Goal: Communication & Community: Answer question/provide support

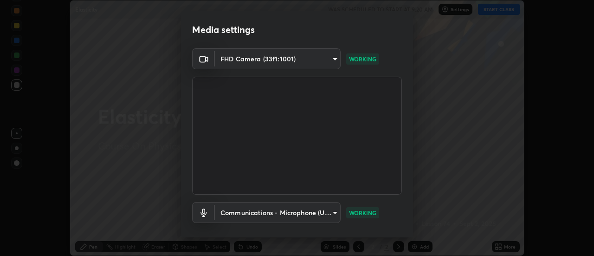
scroll to position [49, 0]
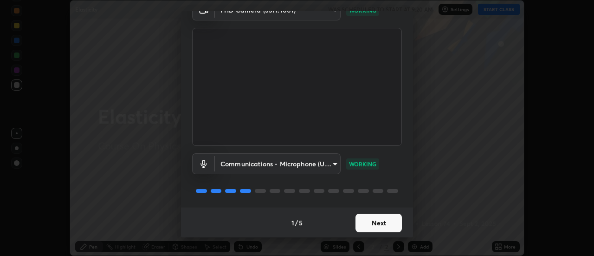
click at [378, 224] on button "Next" at bounding box center [378, 222] width 46 height 19
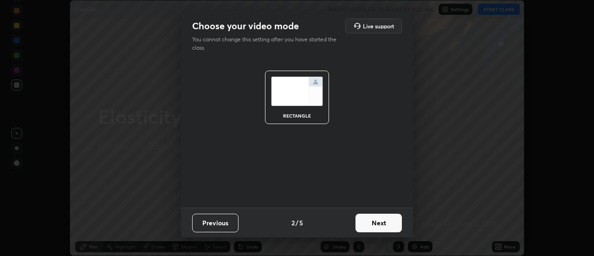
click at [389, 227] on button "Next" at bounding box center [378, 222] width 46 height 19
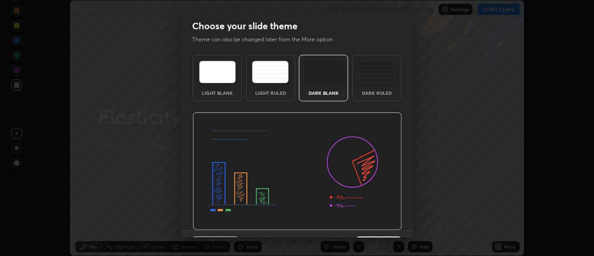
click at [375, 86] on div "Dark Ruled" at bounding box center [376, 78] width 49 height 46
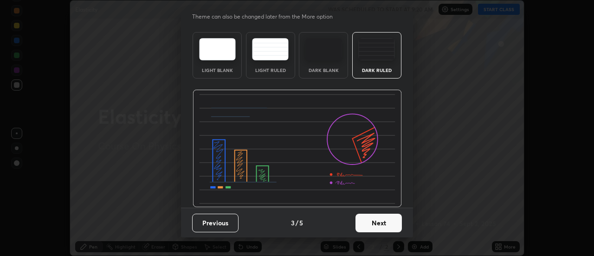
click at [380, 226] on button "Next" at bounding box center [378, 222] width 46 height 19
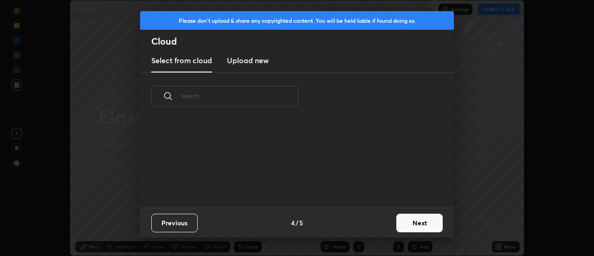
click at [407, 222] on button "Next" at bounding box center [419, 222] width 46 height 19
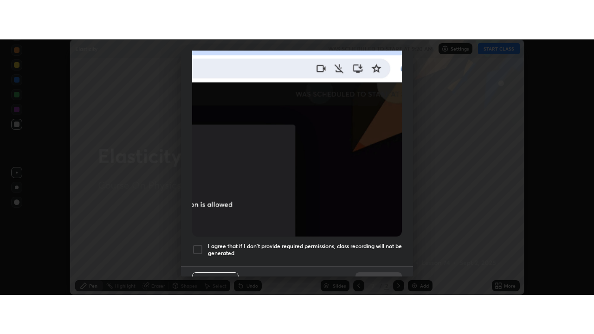
scroll to position [238, 0]
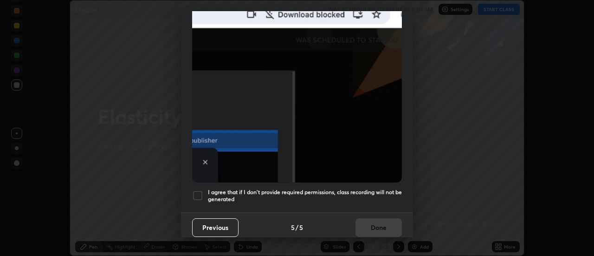
click at [202, 191] on div at bounding box center [197, 195] width 11 height 11
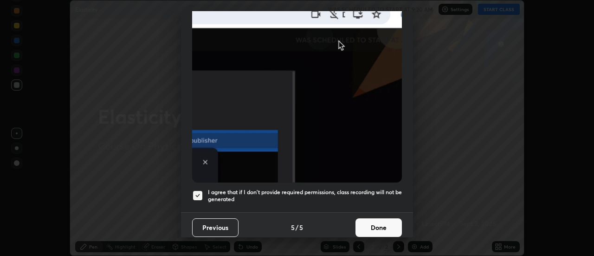
click at [362, 222] on button "Done" at bounding box center [378, 227] width 46 height 19
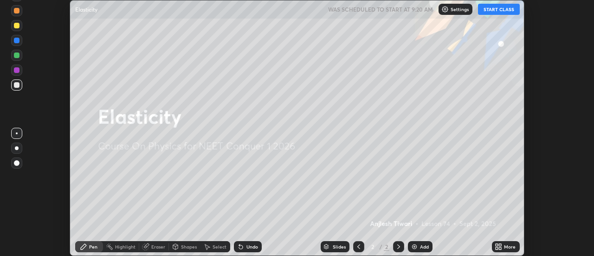
click at [416, 249] on img at bounding box center [414, 246] width 7 height 7
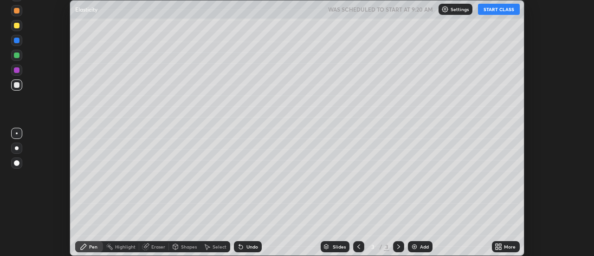
click at [502, 247] on icon at bounding box center [498, 246] width 7 height 7
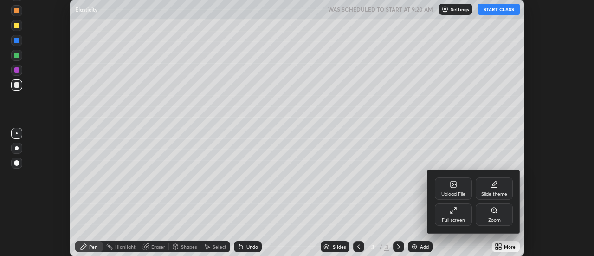
click at [461, 215] on div "Full screen" at bounding box center [453, 214] width 37 height 22
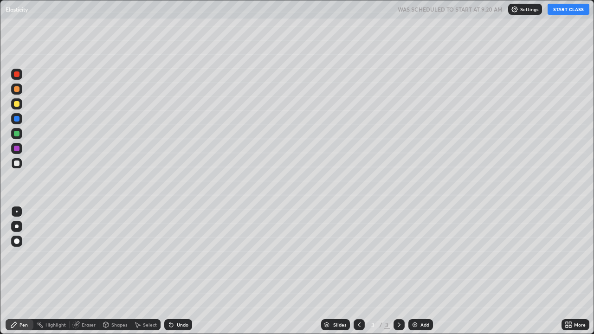
scroll to position [334, 594]
click at [568, 12] on button "START CLASS" at bounding box center [568, 9] width 42 height 11
click at [17, 226] on div at bounding box center [17, 227] width 4 height 4
click at [418, 255] on div "Add" at bounding box center [420, 324] width 25 height 11
click at [17, 212] on div at bounding box center [17, 212] width 2 height 2
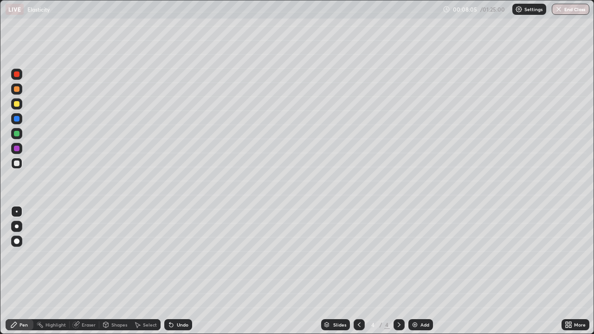
click at [17, 122] on div at bounding box center [16, 118] width 11 height 11
click at [19, 164] on div at bounding box center [17, 164] width 6 height 6
click at [16, 119] on div at bounding box center [17, 119] width 6 height 6
click at [17, 167] on div at bounding box center [16, 163] width 11 height 11
click at [17, 119] on div at bounding box center [17, 119] width 6 height 6
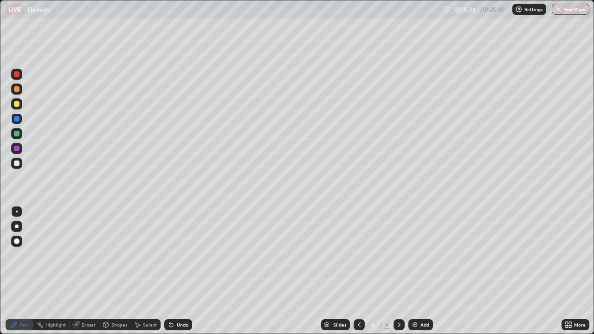
click at [16, 164] on div at bounding box center [17, 164] width 6 height 6
click at [14, 120] on div at bounding box center [17, 119] width 6 height 6
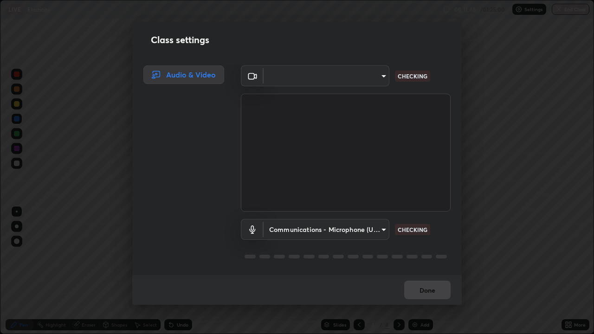
click at [300, 214] on div "Communications - Microphone (USB PnP Sound Device) communications CHECKING" at bounding box center [346, 243] width 210 height 62
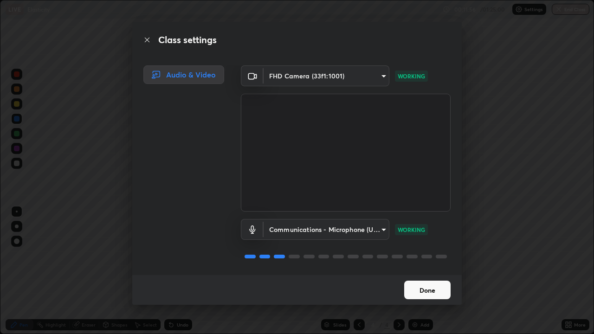
click at [422, 255] on button "Done" at bounding box center [427, 290] width 46 height 19
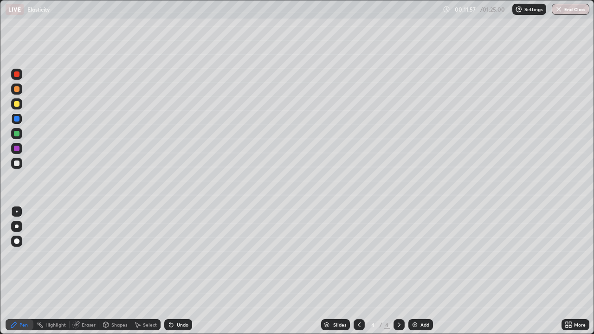
click at [173, 255] on icon at bounding box center [170, 324] width 7 height 7
click at [175, 255] on div "Undo" at bounding box center [178, 324] width 28 height 11
click at [17, 162] on div at bounding box center [17, 164] width 6 height 6
click at [419, 255] on div "Add" at bounding box center [420, 324] width 25 height 11
click at [17, 226] on div at bounding box center [17, 227] width 4 height 4
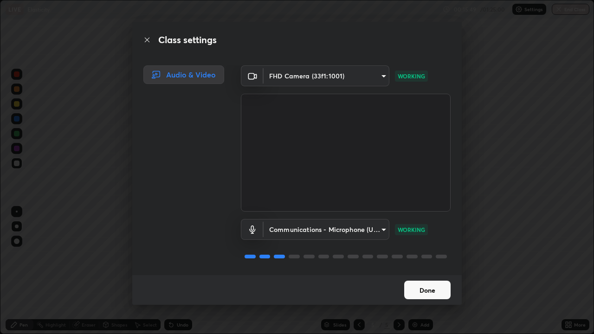
click at [430, 255] on button "Done" at bounding box center [427, 290] width 46 height 19
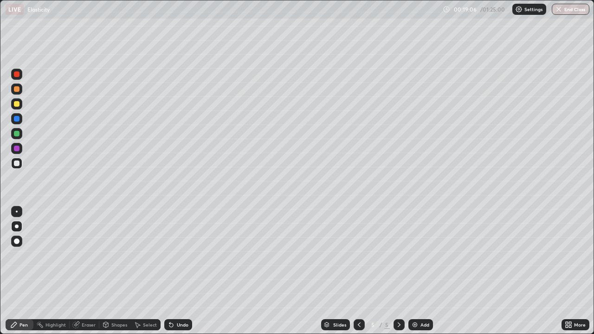
click at [418, 255] on div "Add" at bounding box center [420, 324] width 25 height 11
click at [177, 255] on div "Undo" at bounding box center [183, 324] width 12 height 5
click at [174, 255] on div "Undo" at bounding box center [178, 324] width 28 height 11
click at [413, 255] on img at bounding box center [414, 324] width 7 height 7
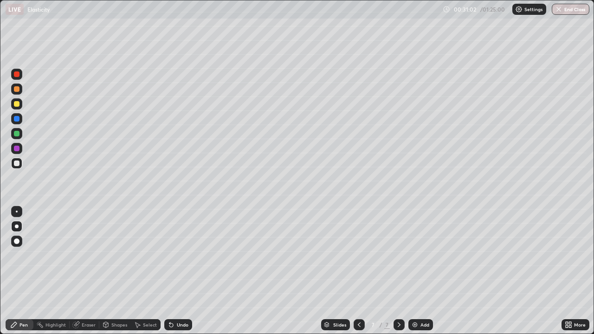
click at [415, 255] on img at bounding box center [414, 324] width 7 height 7
click at [359, 255] on icon at bounding box center [358, 324] width 7 height 7
click at [393, 255] on div at bounding box center [398, 324] width 11 height 11
click at [15, 105] on div at bounding box center [17, 104] width 6 height 6
click at [82, 255] on div "Eraser" at bounding box center [89, 324] width 14 height 5
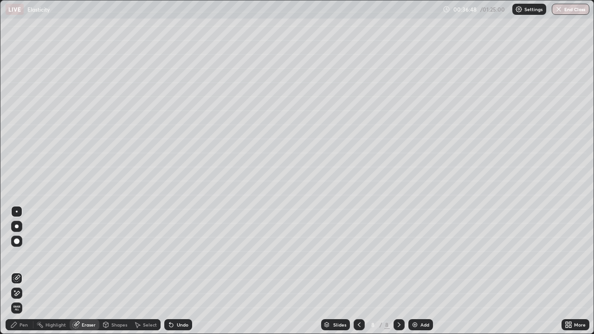
click at [22, 255] on div "Pen" at bounding box center [23, 324] width 8 height 5
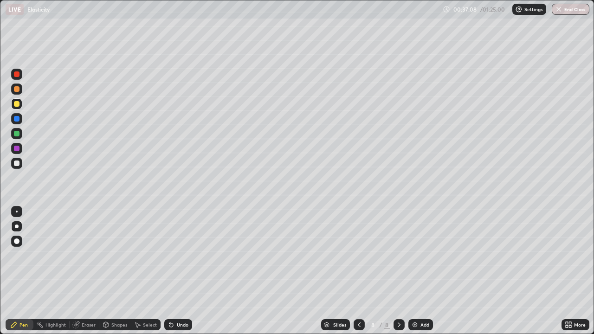
click at [174, 255] on icon at bounding box center [170, 324] width 7 height 7
click at [174, 255] on div "Undo" at bounding box center [178, 324] width 28 height 11
click at [177, 255] on div "Undo" at bounding box center [178, 324] width 28 height 11
click at [177, 255] on div "Undo" at bounding box center [183, 324] width 12 height 5
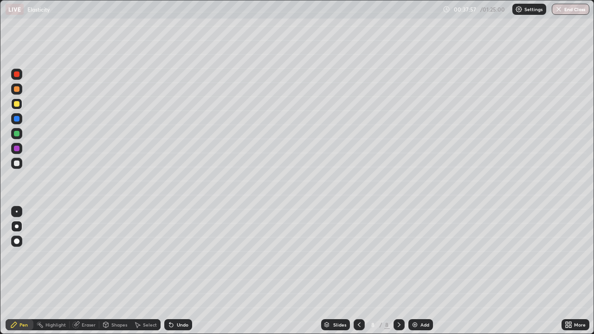
click at [175, 255] on div "Undo" at bounding box center [178, 324] width 28 height 11
click at [19, 165] on div at bounding box center [16, 163] width 11 height 11
click at [87, 255] on div "Eraser" at bounding box center [89, 324] width 14 height 5
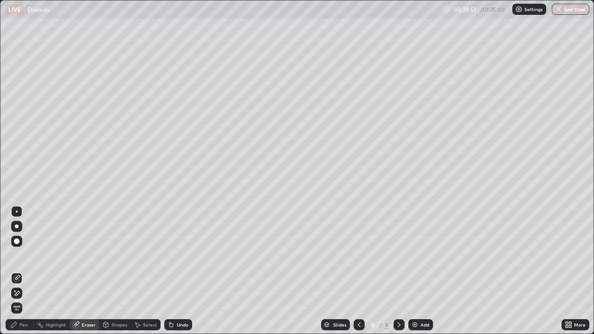
click at [21, 255] on div "Pen" at bounding box center [23, 324] width 8 height 5
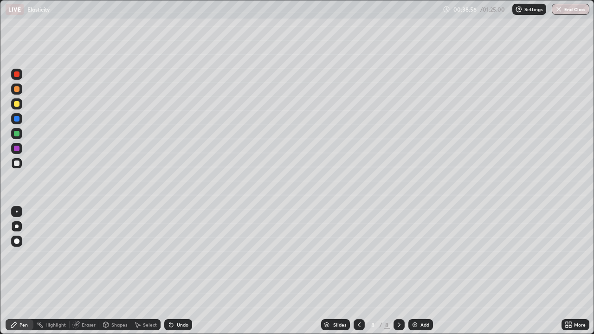
click at [19, 104] on div at bounding box center [17, 104] width 6 height 6
click at [13, 161] on div at bounding box center [16, 163] width 11 height 11
click at [19, 109] on div at bounding box center [16, 103] width 11 height 11
click at [174, 255] on icon at bounding box center [170, 324] width 7 height 7
click at [177, 255] on div "Undo" at bounding box center [183, 324] width 12 height 5
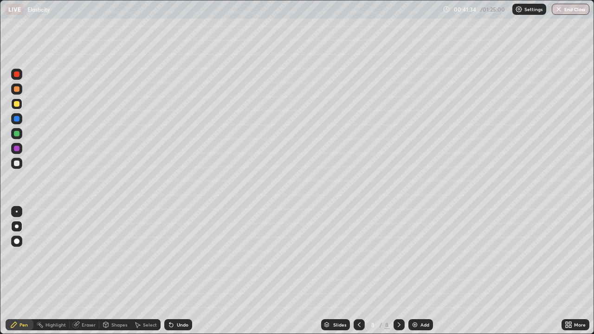
click at [15, 161] on div at bounding box center [17, 164] width 6 height 6
click at [20, 109] on div at bounding box center [16, 103] width 11 height 15
click at [17, 212] on div at bounding box center [17, 212] width 2 height 2
click at [16, 164] on div at bounding box center [17, 164] width 6 height 6
click at [274, 255] on div "Slides 8 / 8 Add" at bounding box center [376, 324] width 369 height 19
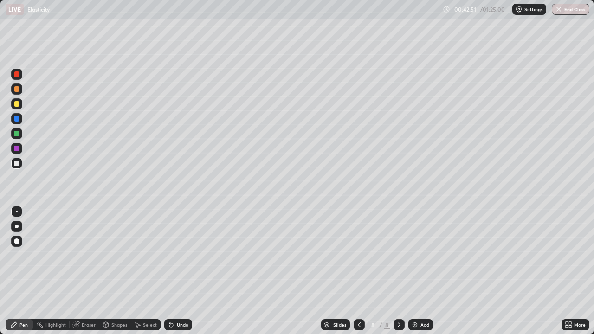
click at [276, 255] on div "Slides 8 / 8 Add" at bounding box center [376, 324] width 369 height 19
click at [420, 255] on div "Add" at bounding box center [424, 324] width 9 height 5
click at [17, 226] on div at bounding box center [17, 227] width 4 height 4
click at [21, 105] on div at bounding box center [16, 103] width 11 height 11
click at [19, 163] on div at bounding box center [17, 164] width 6 height 6
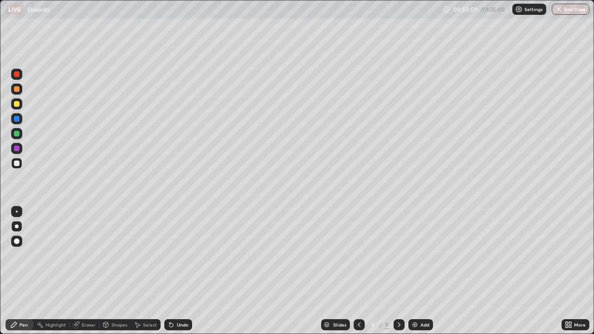
click at [17, 212] on div at bounding box center [17, 212] width 2 height 2
click at [418, 255] on img at bounding box center [414, 324] width 7 height 7
click at [115, 255] on div "Shapes" at bounding box center [119, 324] width 16 height 5
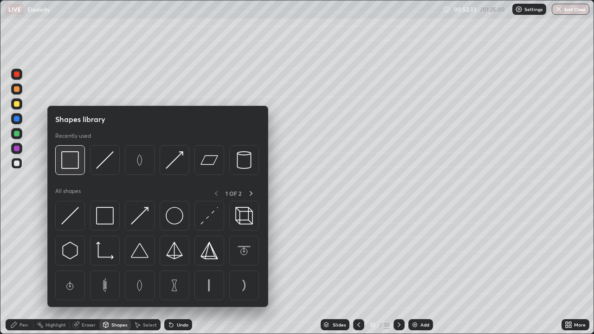
click at [76, 171] on div at bounding box center [70, 160] width 30 height 30
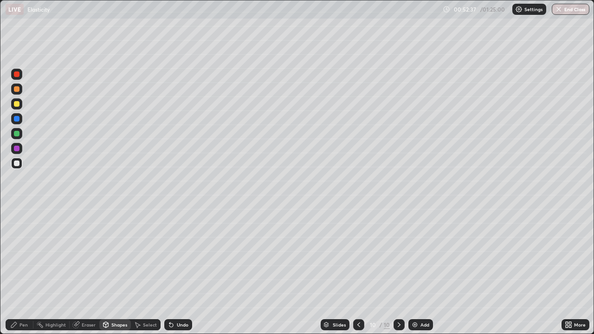
click at [23, 255] on div "Pen" at bounding box center [23, 324] width 8 height 5
click at [15, 134] on div at bounding box center [17, 134] width 6 height 6
click at [85, 255] on div "Eraser" at bounding box center [89, 324] width 14 height 5
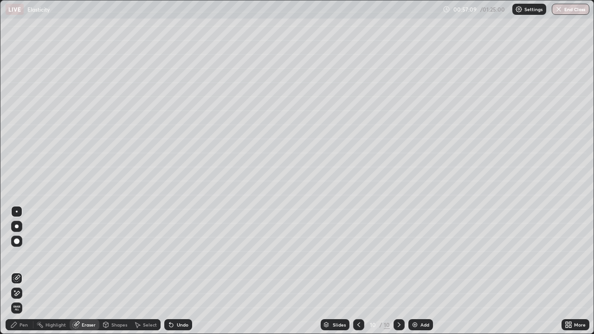
click at [18, 255] on div "Pen" at bounding box center [20, 324] width 28 height 11
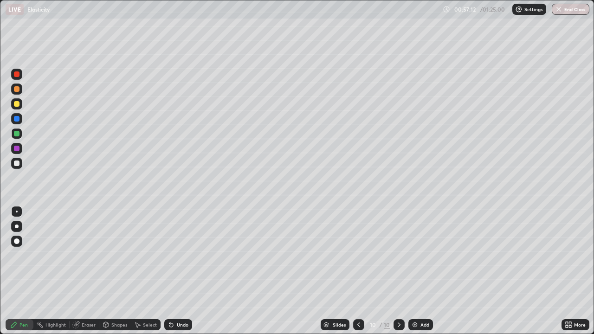
click at [17, 164] on div at bounding box center [17, 164] width 6 height 6
click at [143, 255] on div "Select" at bounding box center [150, 324] width 14 height 5
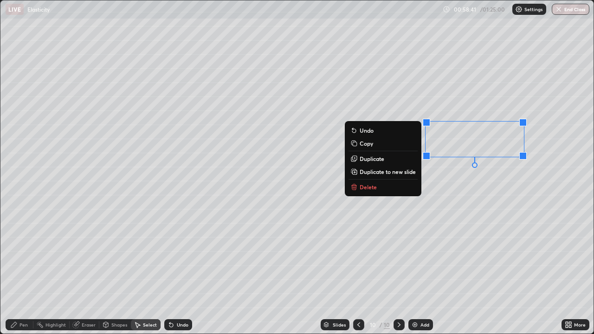
click at [405, 188] on button "Delete" at bounding box center [382, 186] width 69 height 11
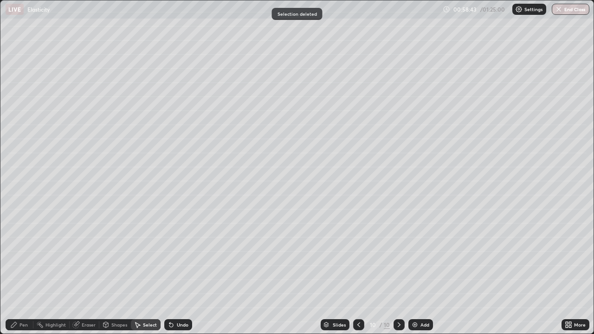
click at [25, 255] on div "Pen" at bounding box center [20, 324] width 28 height 11
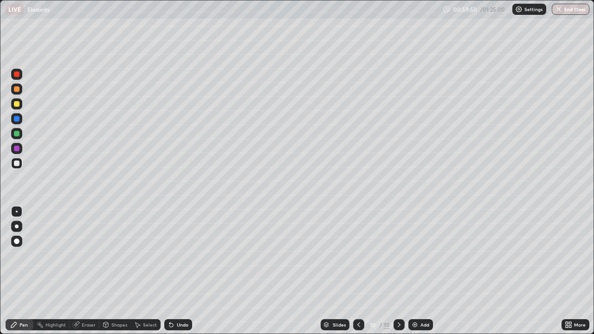
click at [416, 255] on img at bounding box center [414, 324] width 7 height 7
click at [116, 255] on div "Shapes" at bounding box center [119, 324] width 16 height 5
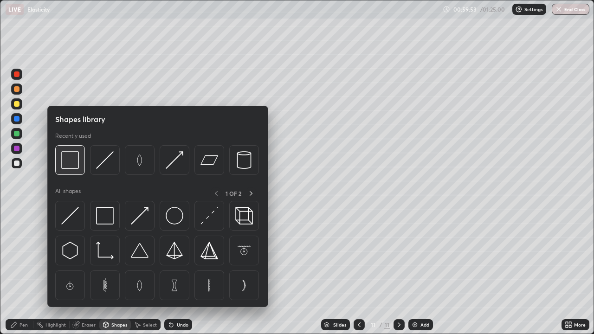
click at [78, 169] on div at bounding box center [70, 160] width 30 height 30
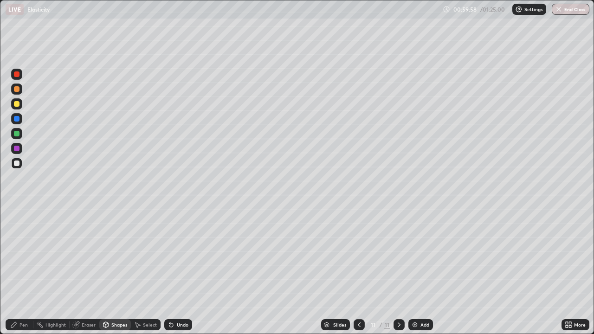
click at [23, 255] on div "Pen" at bounding box center [23, 324] width 8 height 5
click at [82, 255] on div "Eraser" at bounding box center [89, 324] width 14 height 5
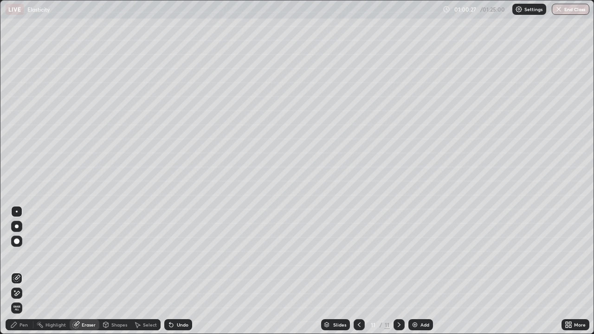
click at [26, 255] on div "Pen" at bounding box center [20, 324] width 28 height 11
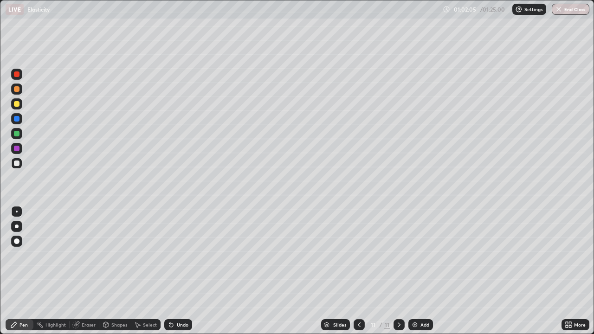
click at [19, 93] on div at bounding box center [16, 89] width 11 height 11
click at [17, 164] on div at bounding box center [17, 164] width 6 height 6
click at [18, 133] on div at bounding box center [17, 134] width 6 height 6
click at [22, 165] on div at bounding box center [16, 163] width 11 height 11
click at [115, 255] on div "Shapes" at bounding box center [119, 324] width 16 height 5
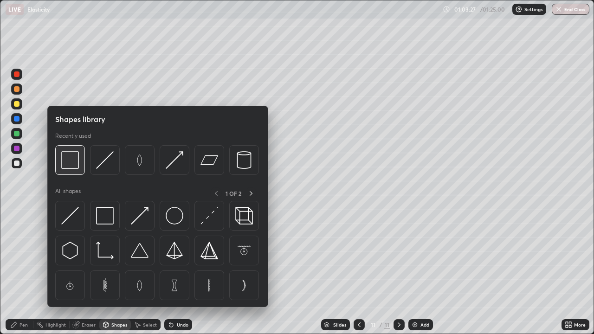
click at [73, 167] on img at bounding box center [70, 160] width 18 height 18
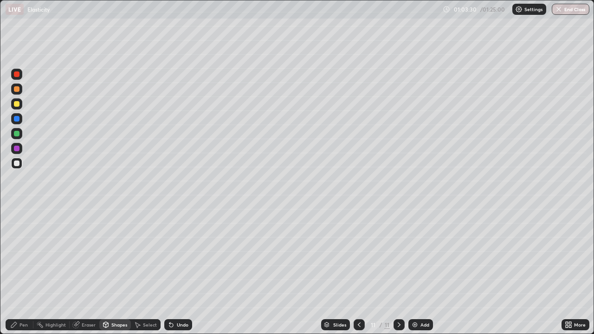
click at [22, 255] on div "Pen" at bounding box center [23, 324] width 8 height 5
click at [177, 255] on div "Undo" at bounding box center [183, 324] width 12 height 5
click at [17, 93] on div at bounding box center [16, 89] width 11 height 11
click at [20, 165] on div at bounding box center [16, 163] width 11 height 11
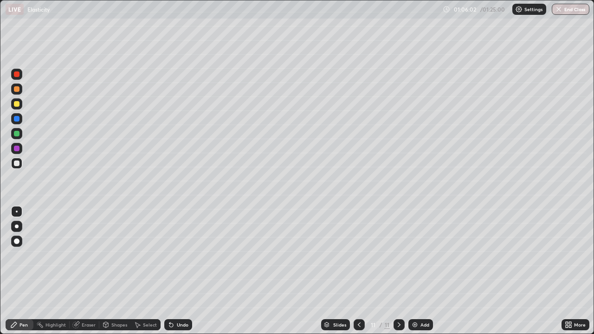
click at [420, 255] on div "Add" at bounding box center [424, 324] width 9 height 5
click at [358, 255] on icon at bounding box center [358, 324] width 7 height 7
click at [398, 255] on icon at bounding box center [398, 324] width 7 height 7
click at [178, 255] on div "Undo" at bounding box center [178, 324] width 28 height 11
click at [17, 104] on div at bounding box center [17, 104] width 6 height 6
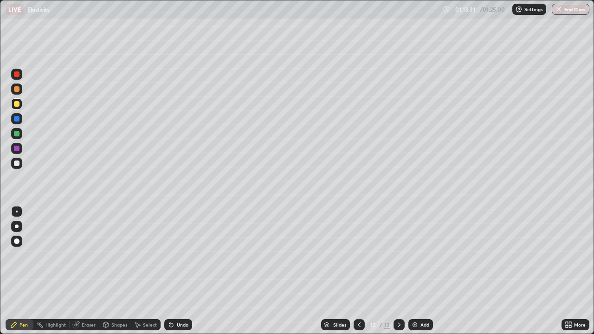
click at [19, 135] on div at bounding box center [17, 134] width 6 height 6
click at [175, 255] on div "Undo" at bounding box center [178, 324] width 28 height 11
click at [173, 255] on div "Undo" at bounding box center [178, 324] width 28 height 11
click at [171, 255] on icon at bounding box center [170, 324] width 7 height 7
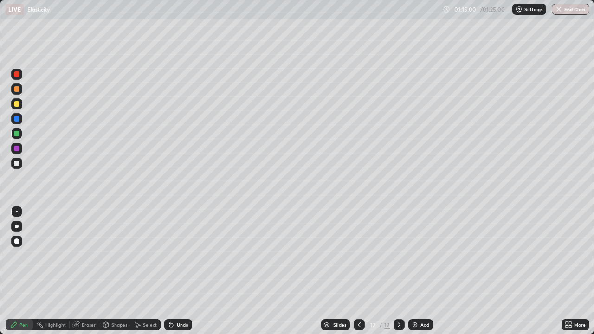
click at [171, 255] on icon at bounding box center [170, 324] width 7 height 7
click at [85, 255] on div "Eraser" at bounding box center [89, 324] width 14 height 5
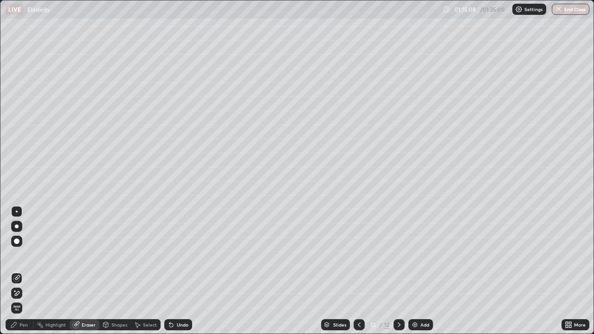
click at [19, 255] on div "Pen" at bounding box center [20, 324] width 28 height 11
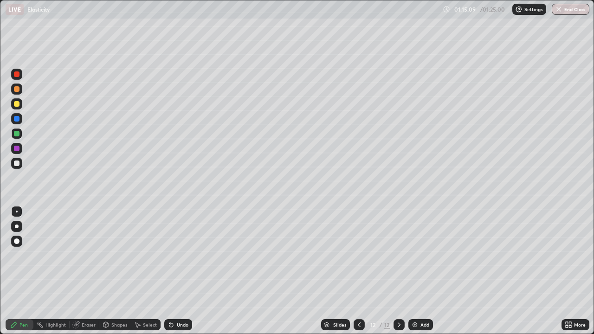
click at [15, 108] on div at bounding box center [16, 103] width 11 height 11
click at [174, 255] on div "Undo" at bounding box center [178, 324] width 28 height 11
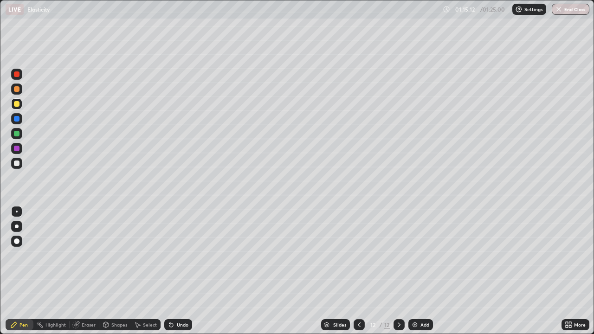
click at [174, 255] on div "Undo" at bounding box center [178, 324] width 28 height 11
click at [175, 255] on div "Undo" at bounding box center [178, 324] width 28 height 11
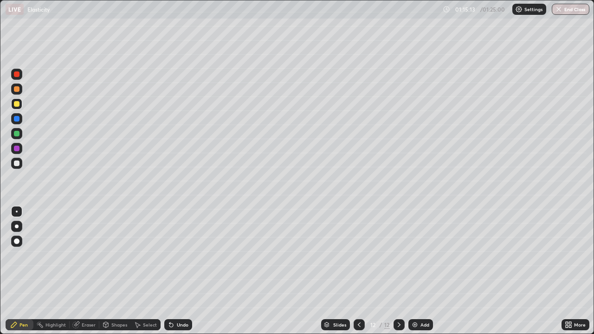
click at [175, 255] on div "Undo" at bounding box center [178, 324] width 28 height 11
click at [87, 255] on div "Eraser" at bounding box center [89, 324] width 14 height 5
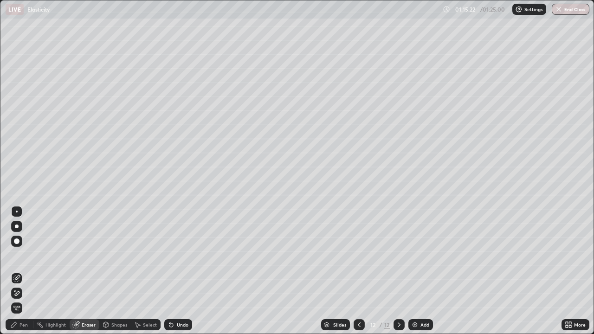
click at [22, 255] on div "Pen" at bounding box center [23, 324] width 8 height 5
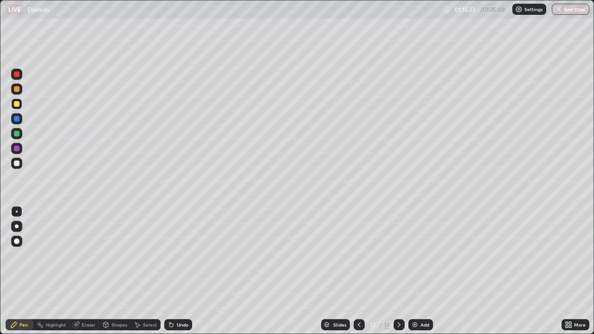
click at [17, 135] on div at bounding box center [17, 134] width 6 height 6
click at [18, 108] on div at bounding box center [16, 103] width 11 height 11
click at [170, 255] on icon at bounding box center [171, 325] width 4 height 4
click at [173, 255] on icon at bounding box center [170, 324] width 7 height 7
click at [182, 255] on div "Undo" at bounding box center [183, 324] width 12 height 5
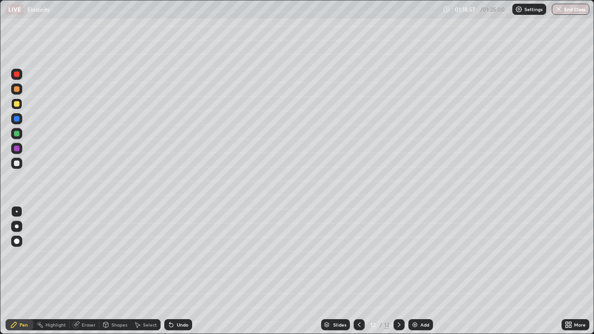
click at [17, 164] on div at bounding box center [17, 164] width 6 height 6
click at [414, 255] on img at bounding box center [414, 324] width 7 height 7
click at [86, 255] on div "Eraser" at bounding box center [89, 324] width 14 height 5
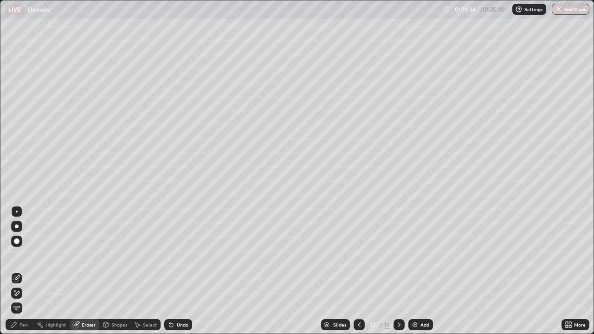
click at [27, 255] on div "Pen" at bounding box center [23, 324] width 8 height 5
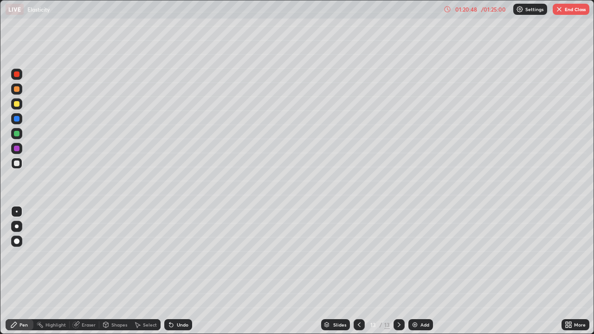
click at [17, 107] on div at bounding box center [16, 103] width 11 height 11
click at [174, 255] on div "Undo" at bounding box center [178, 324] width 28 height 11
click at [173, 255] on div "Undo" at bounding box center [178, 324] width 28 height 11
click at [175, 255] on div "Undo" at bounding box center [178, 324] width 28 height 11
click at [358, 255] on icon at bounding box center [359, 324] width 3 height 5
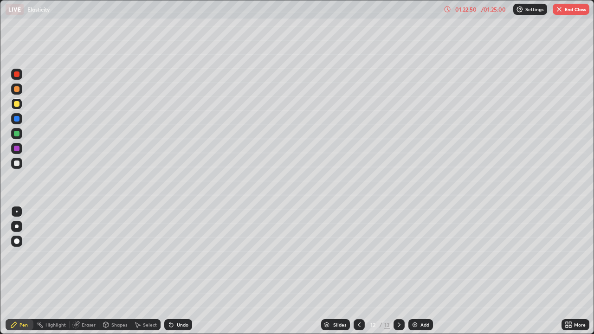
click at [357, 255] on icon at bounding box center [358, 324] width 7 height 7
click at [360, 255] on div at bounding box center [359, 324] width 11 height 11
click at [358, 255] on icon at bounding box center [358, 324] width 7 height 7
click at [395, 255] on icon at bounding box center [398, 324] width 7 height 7
click at [399, 255] on icon at bounding box center [398, 324] width 7 height 7
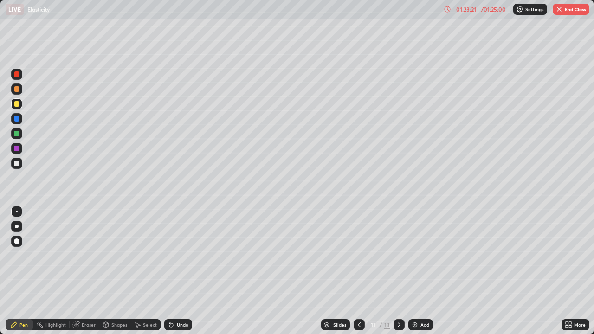
click at [398, 255] on icon at bounding box center [398, 324] width 7 height 7
click at [399, 255] on icon at bounding box center [398, 324] width 7 height 7
click at [358, 255] on icon at bounding box center [359, 324] width 3 height 5
click at [359, 255] on div at bounding box center [359, 324] width 11 height 11
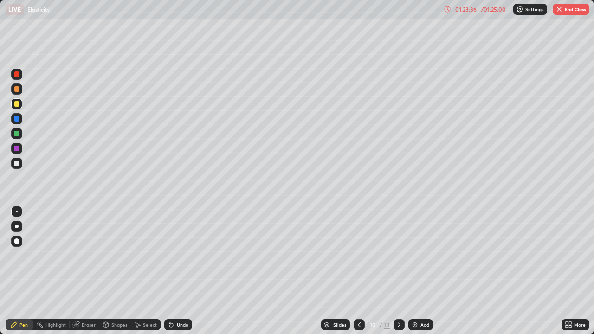
click at [358, 255] on icon at bounding box center [358, 324] width 7 height 7
click at [359, 255] on icon at bounding box center [358, 324] width 7 height 7
click at [358, 255] on icon at bounding box center [359, 324] width 3 height 5
click at [398, 255] on div at bounding box center [398, 324] width 11 height 11
click at [398, 255] on icon at bounding box center [399, 324] width 3 height 5
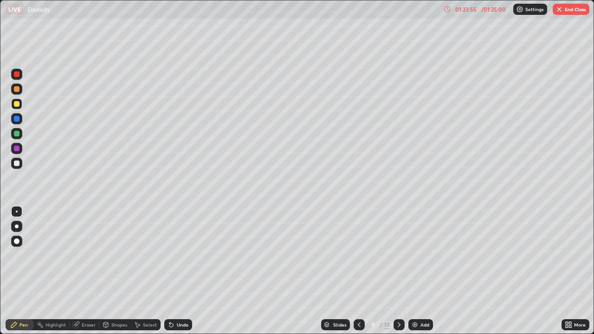
click at [566, 11] on button "End Class" at bounding box center [571, 9] width 37 height 11
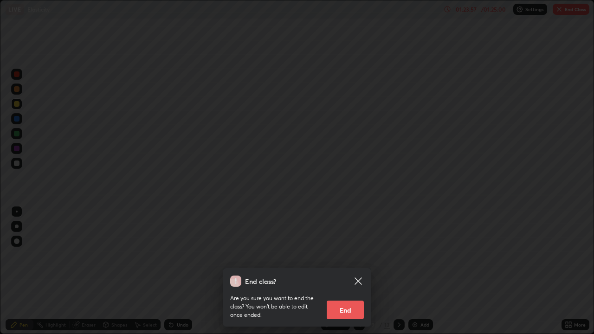
click at [350, 255] on button "End" at bounding box center [345, 310] width 37 height 19
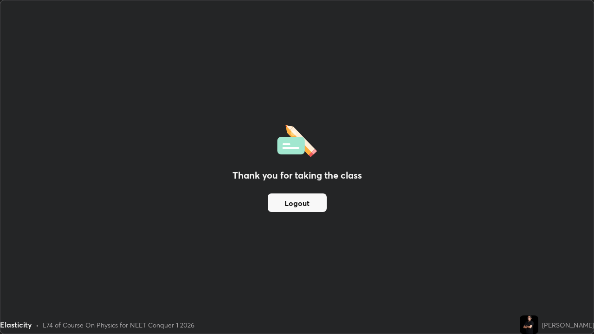
click at [294, 211] on button "Logout" at bounding box center [297, 202] width 59 height 19
click at [284, 206] on button "Logout" at bounding box center [297, 202] width 59 height 19
click at [295, 203] on button "Logout" at bounding box center [297, 202] width 59 height 19
click at [285, 206] on button "Logout" at bounding box center [297, 202] width 59 height 19
click at [294, 204] on button "Logout" at bounding box center [297, 202] width 59 height 19
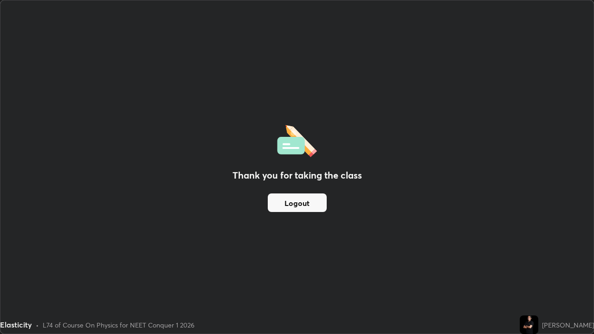
click at [283, 204] on button "Logout" at bounding box center [297, 202] width 59 height 19
click at [294, 204] on button "Logout" at bounding box center [297, 202] width 59 height 19
